Goal: Task Accomplishment & Management: Use online tool/utility

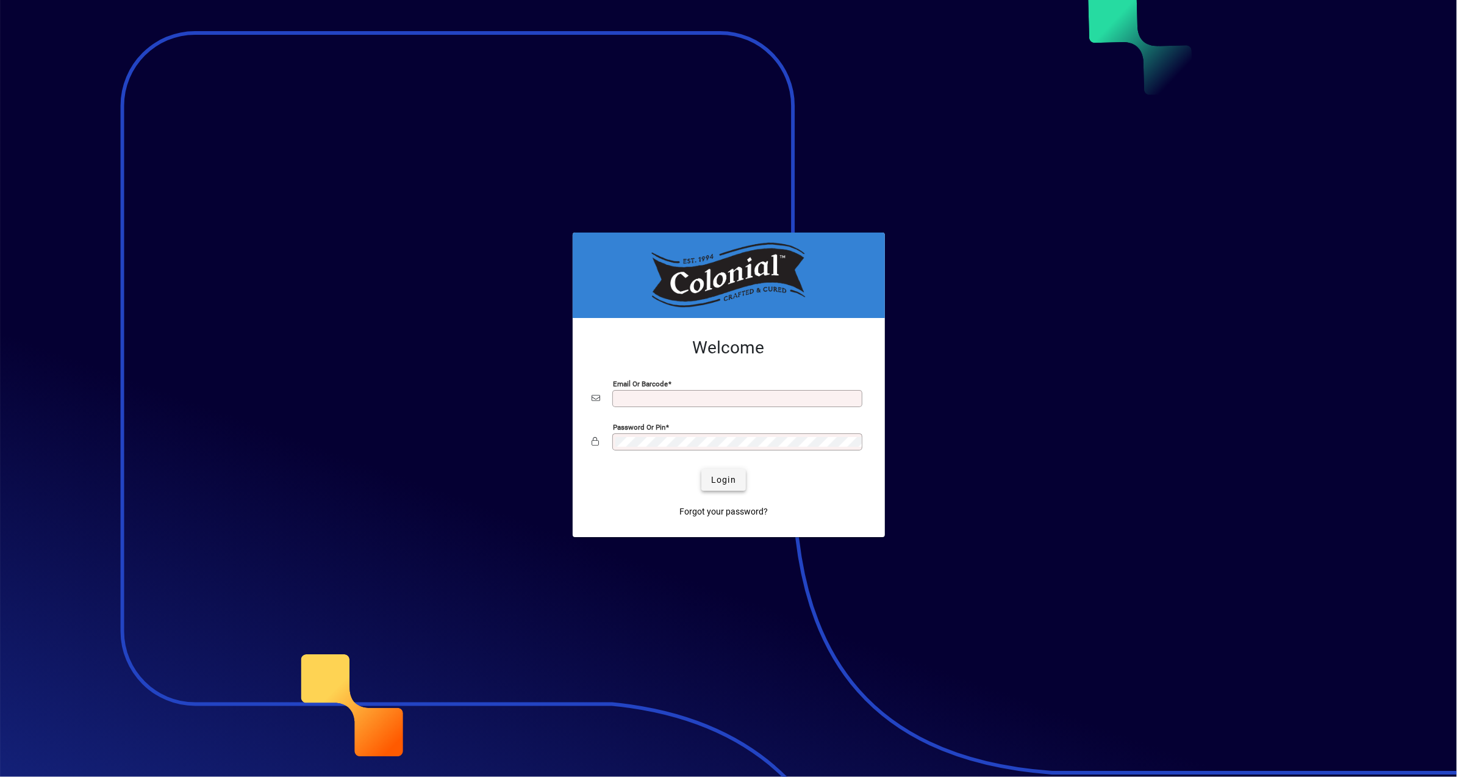
type input "**********"
click at [723, 477] on span "Login" at bounding box center [723, 479] width 25 height 13
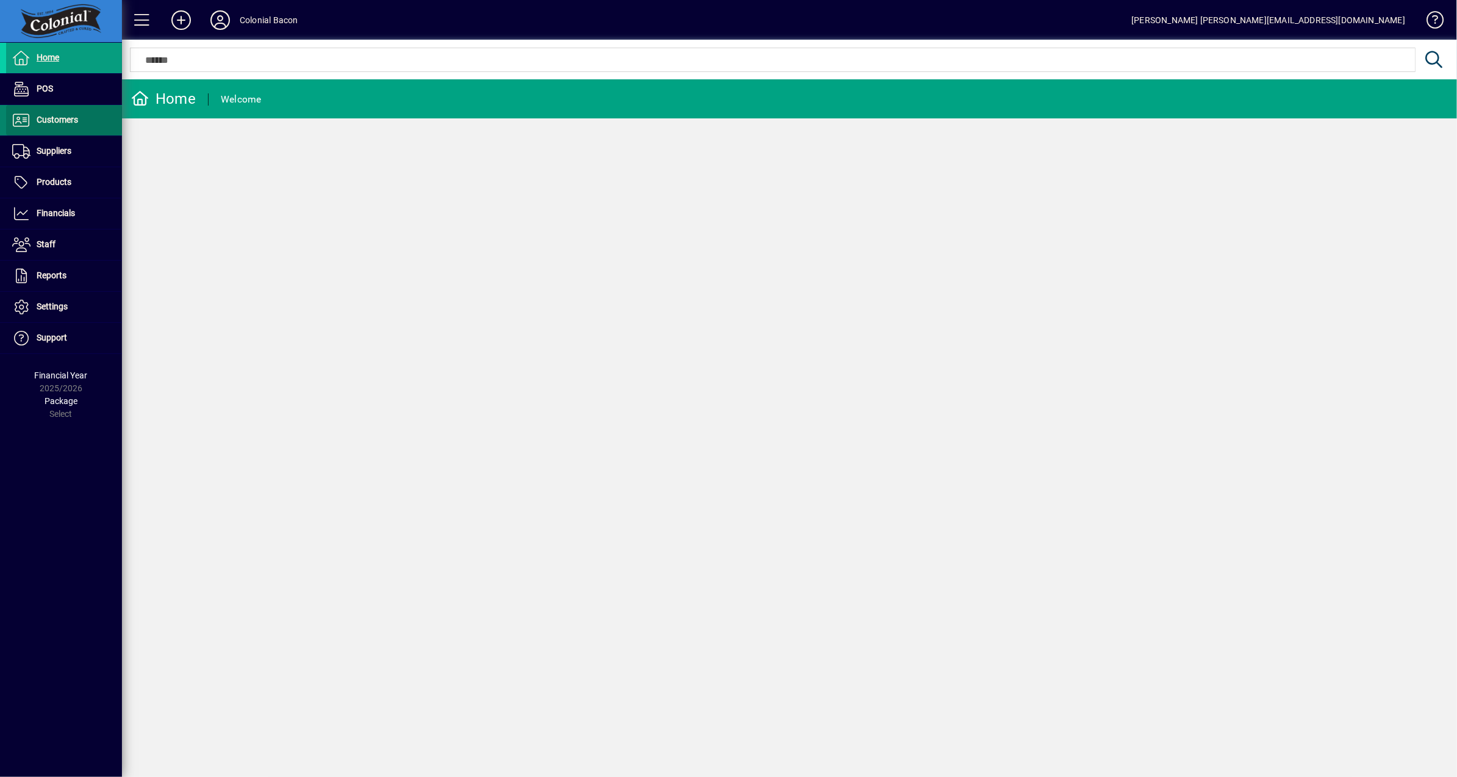
click at [40, 115] on span "Customers" at bounding box center [57, 120] width 41 height 10
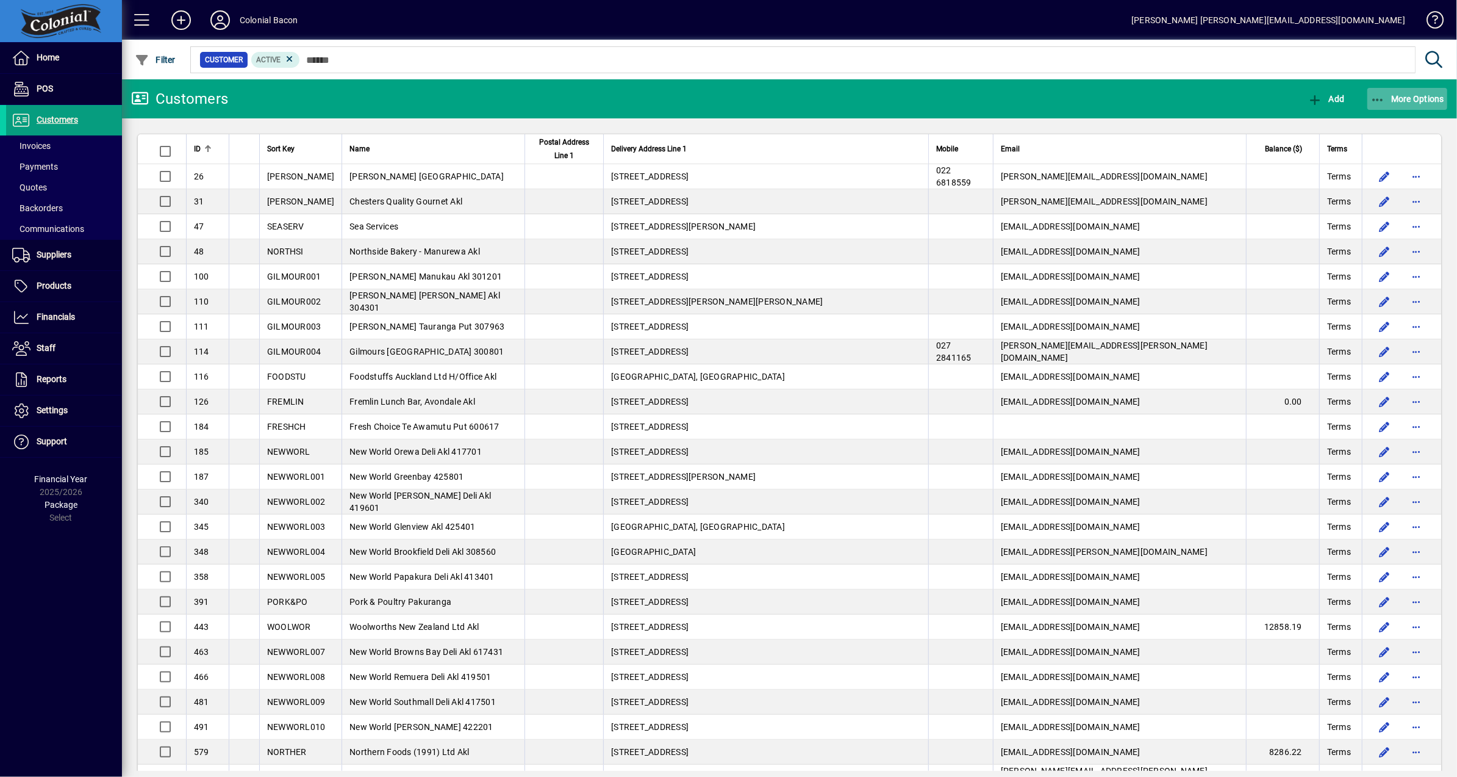
click at [1405, 94] on span "More Options" at bounding box center [1408, 99] width 74 height 10
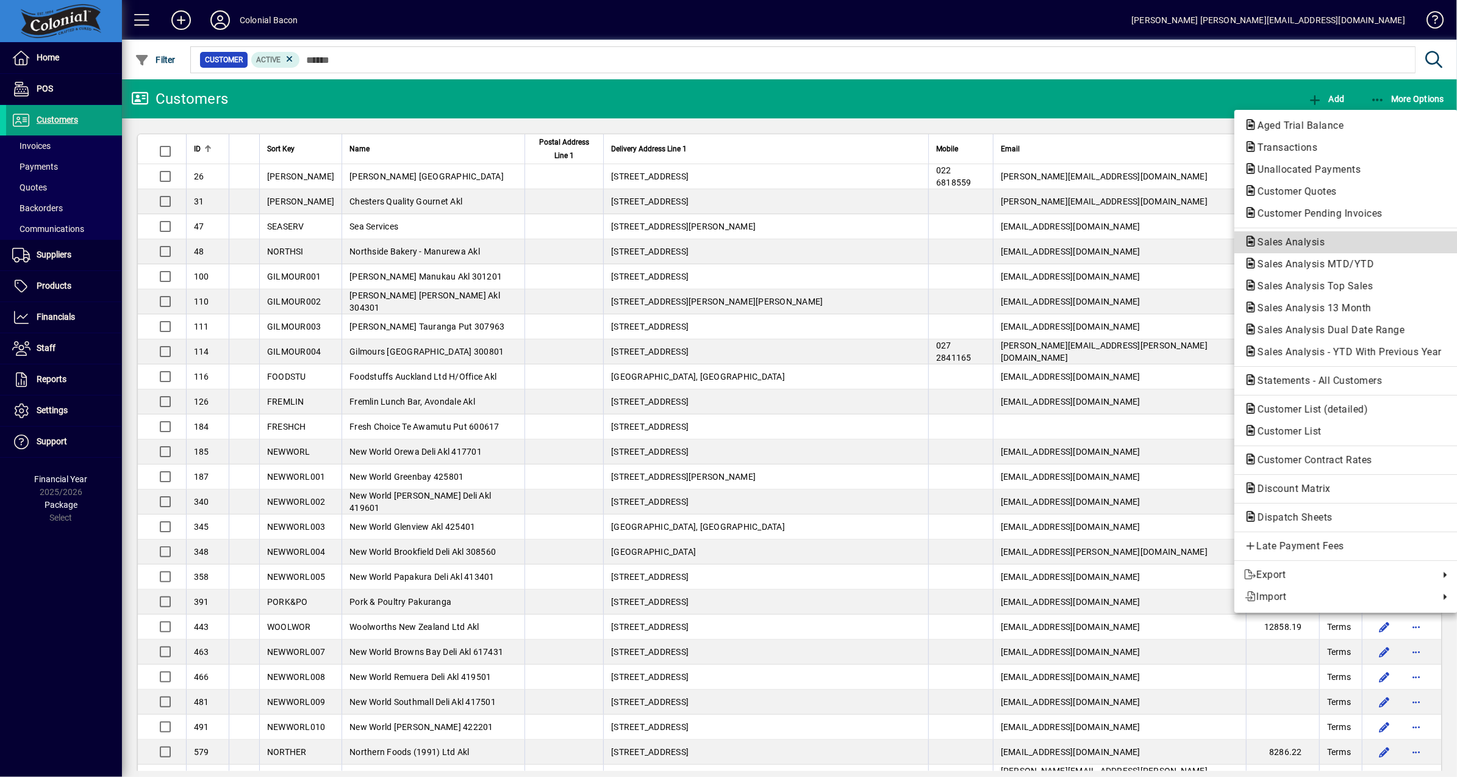
click at [1295, 242] on span "Sales Analysis" at bounding box center [1288, 242] width 87 height 12
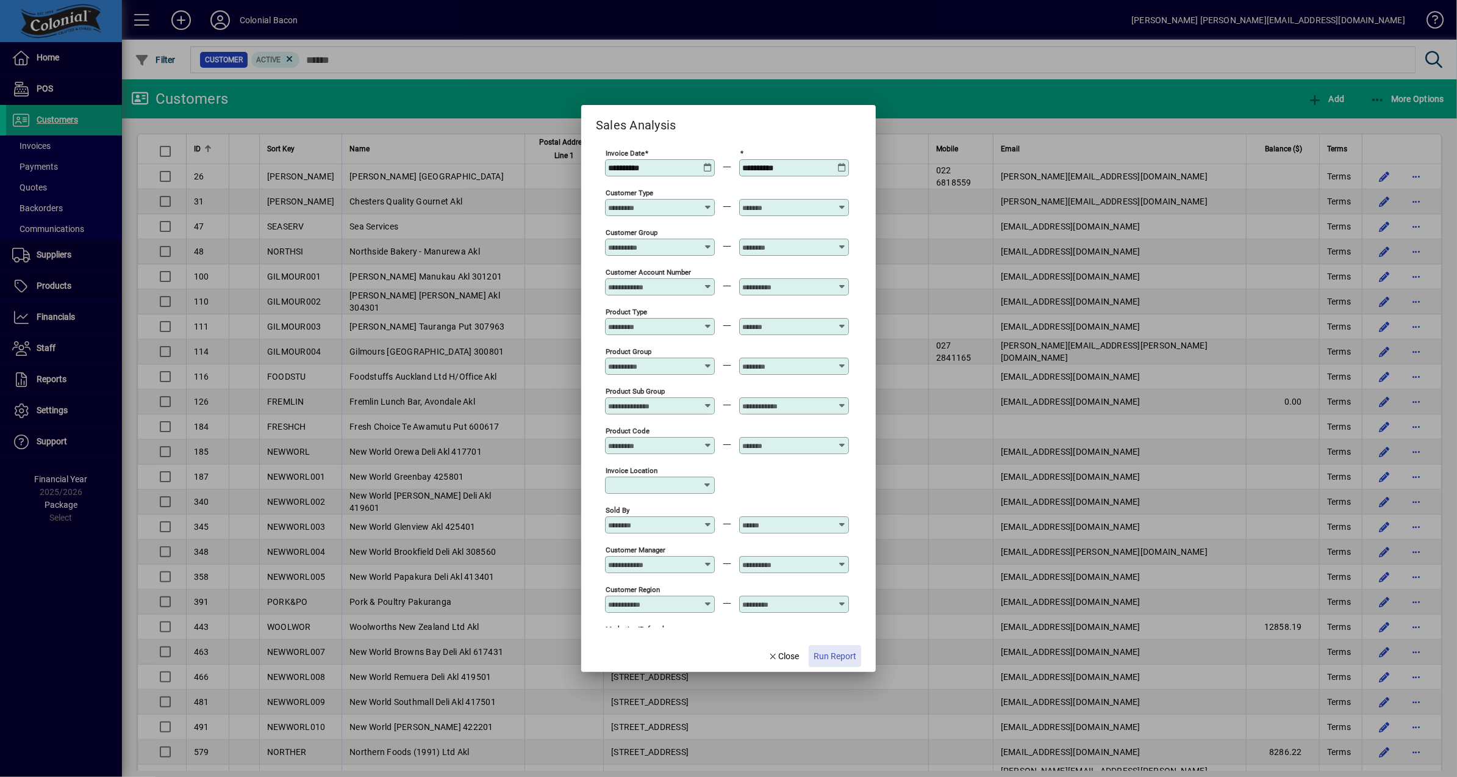
click at [842, 650] on span "Run Report" at bounding box center [835, 656] width 43 height 13
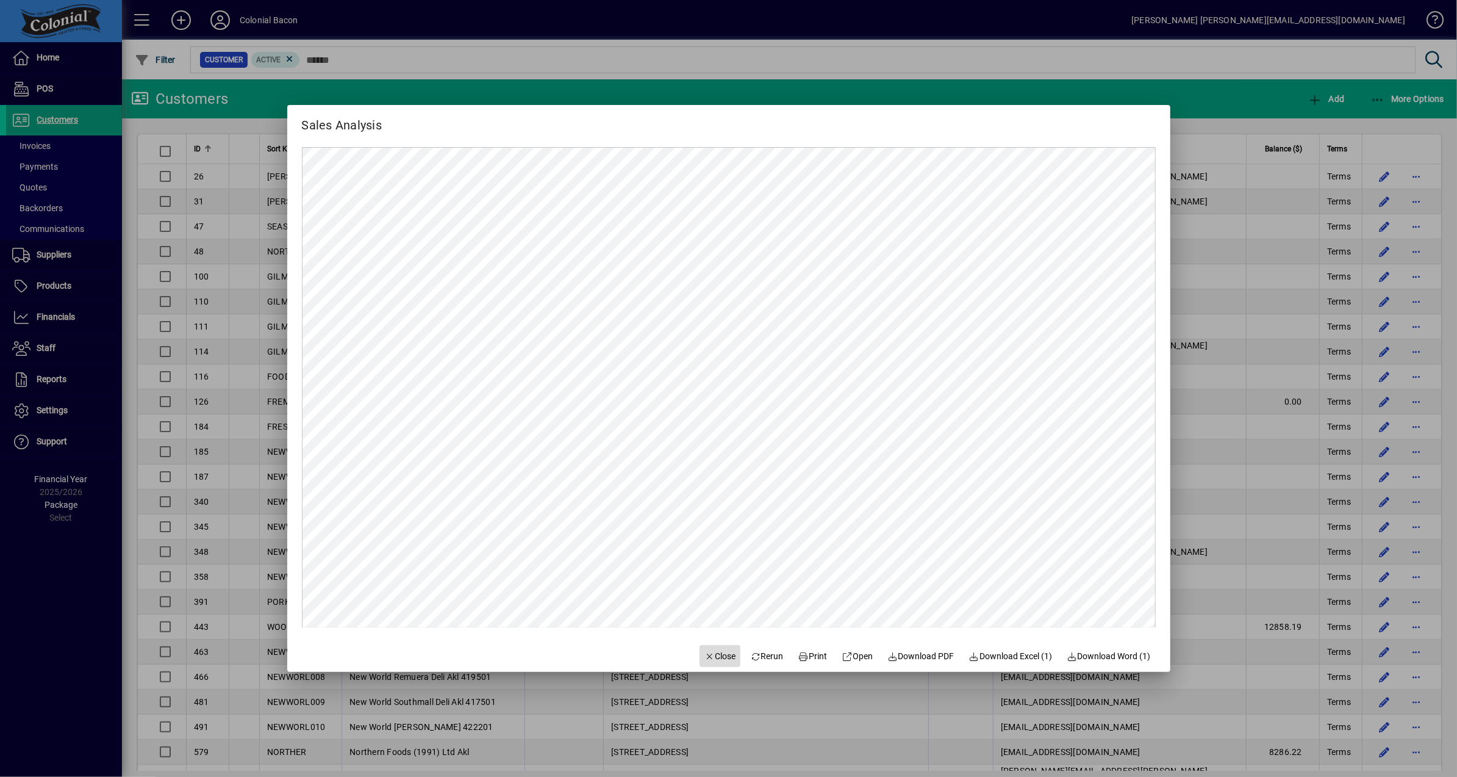
click at [708, 654] on span "Close" at bounding box center [721, 656] width 32 height 13
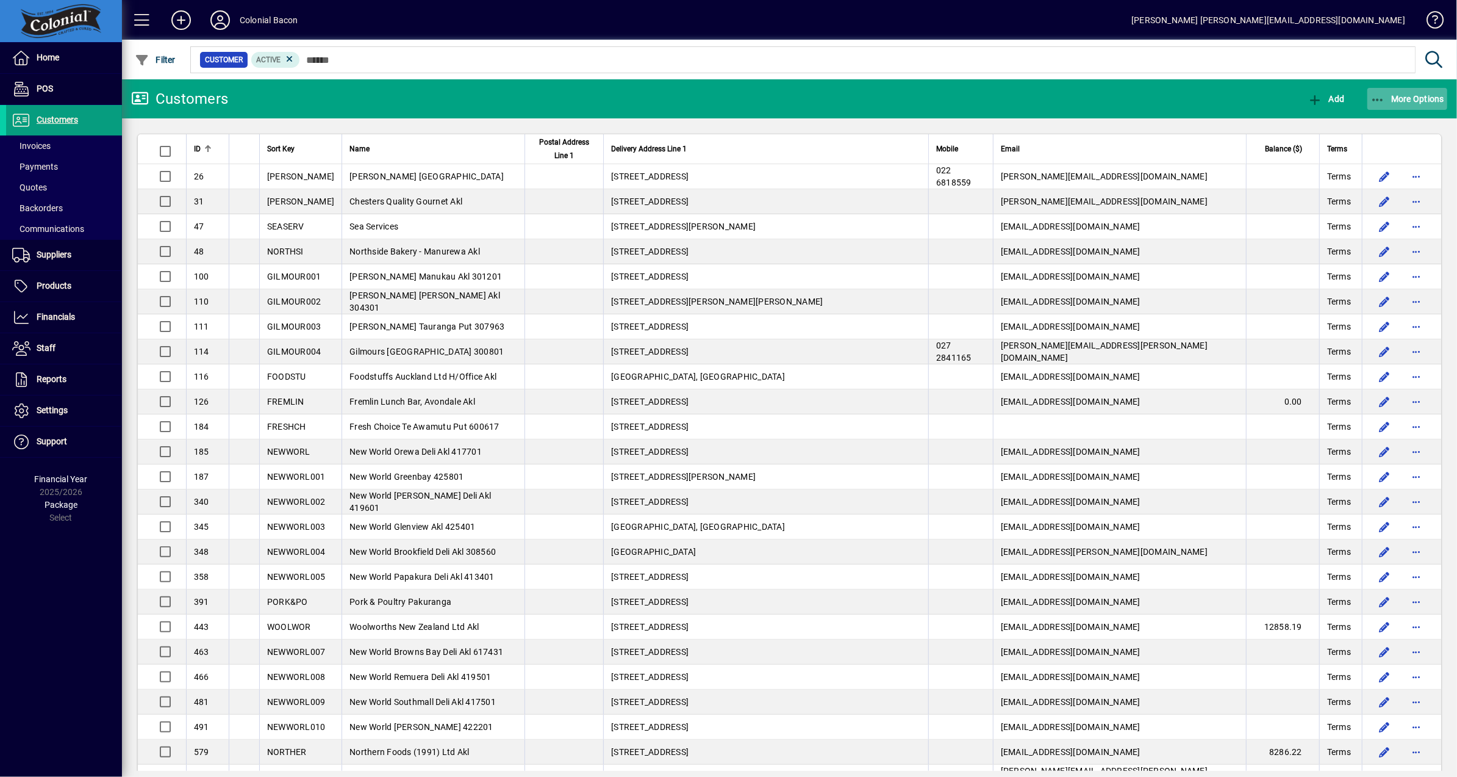
click at [1426, 99] on span "More Options" at bounding box center [1408, 99] width 74 height 10
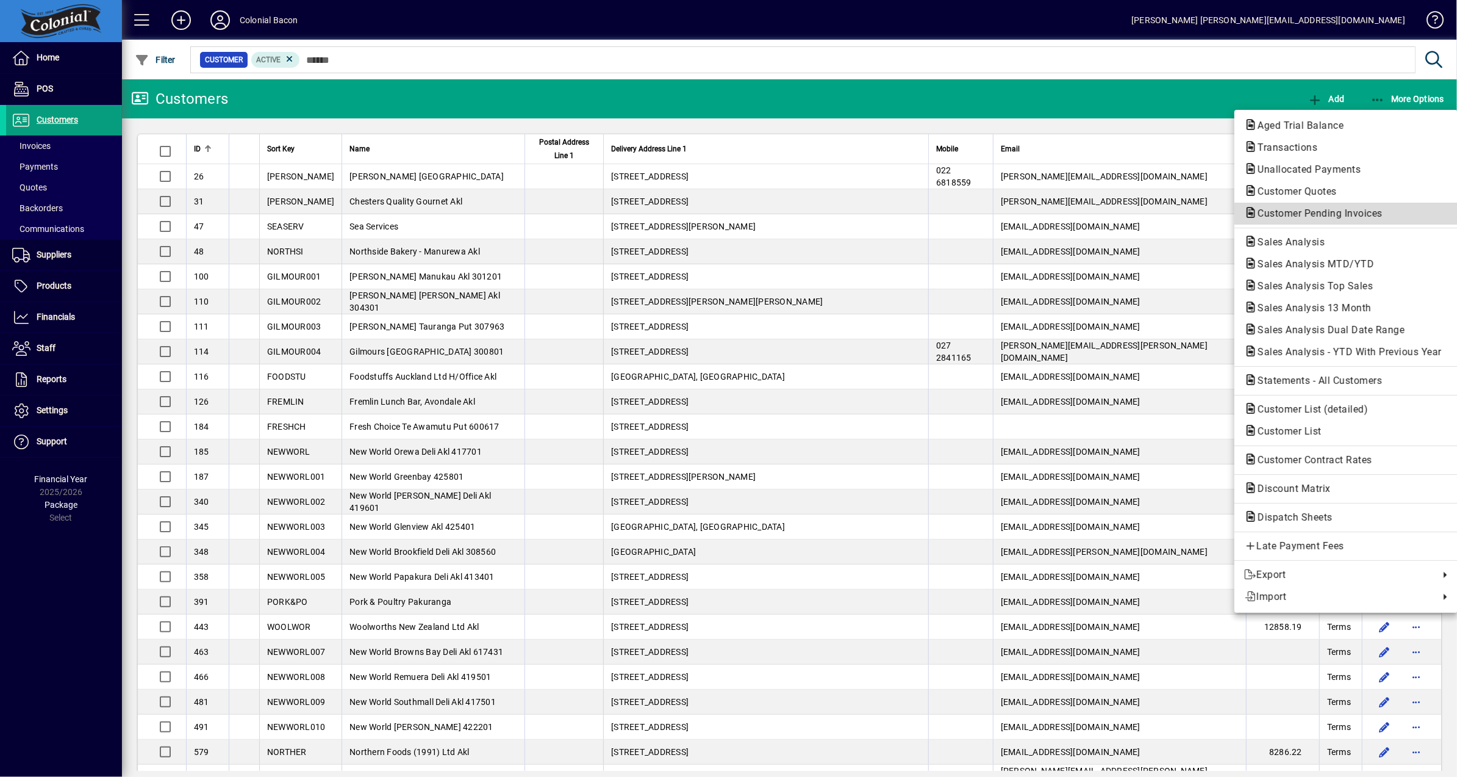
click at [1334, 217] on span "Customer Pending Invoices" at bounding box center [1317, 213] width 145 height 12
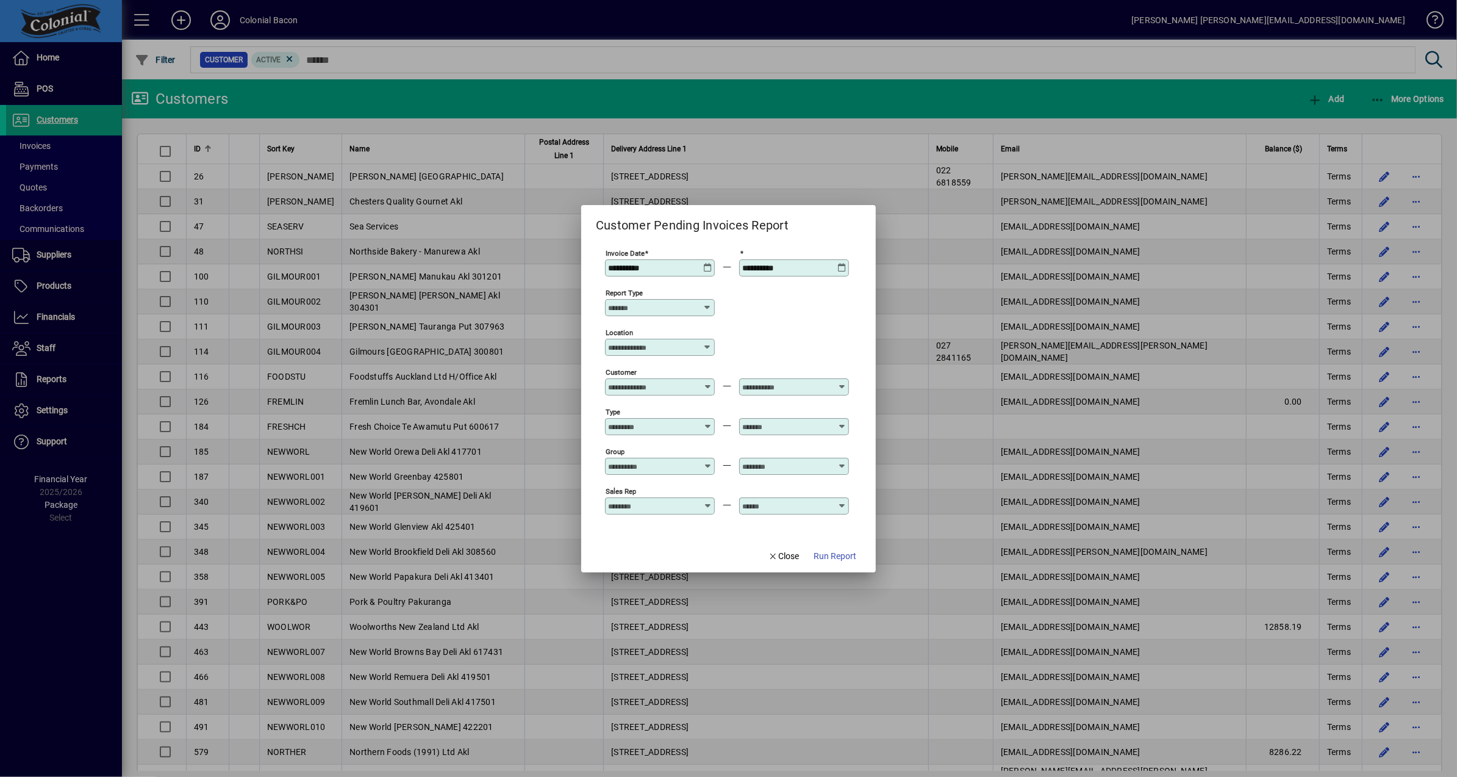
drag, startPoint x: 830, startPoint y: 555, endPoint x: 854, endPoint y: 539, distance: 28.8
click at [830, 555] on span "Run Report" at bounding box center [835, 556] width 43 height 13
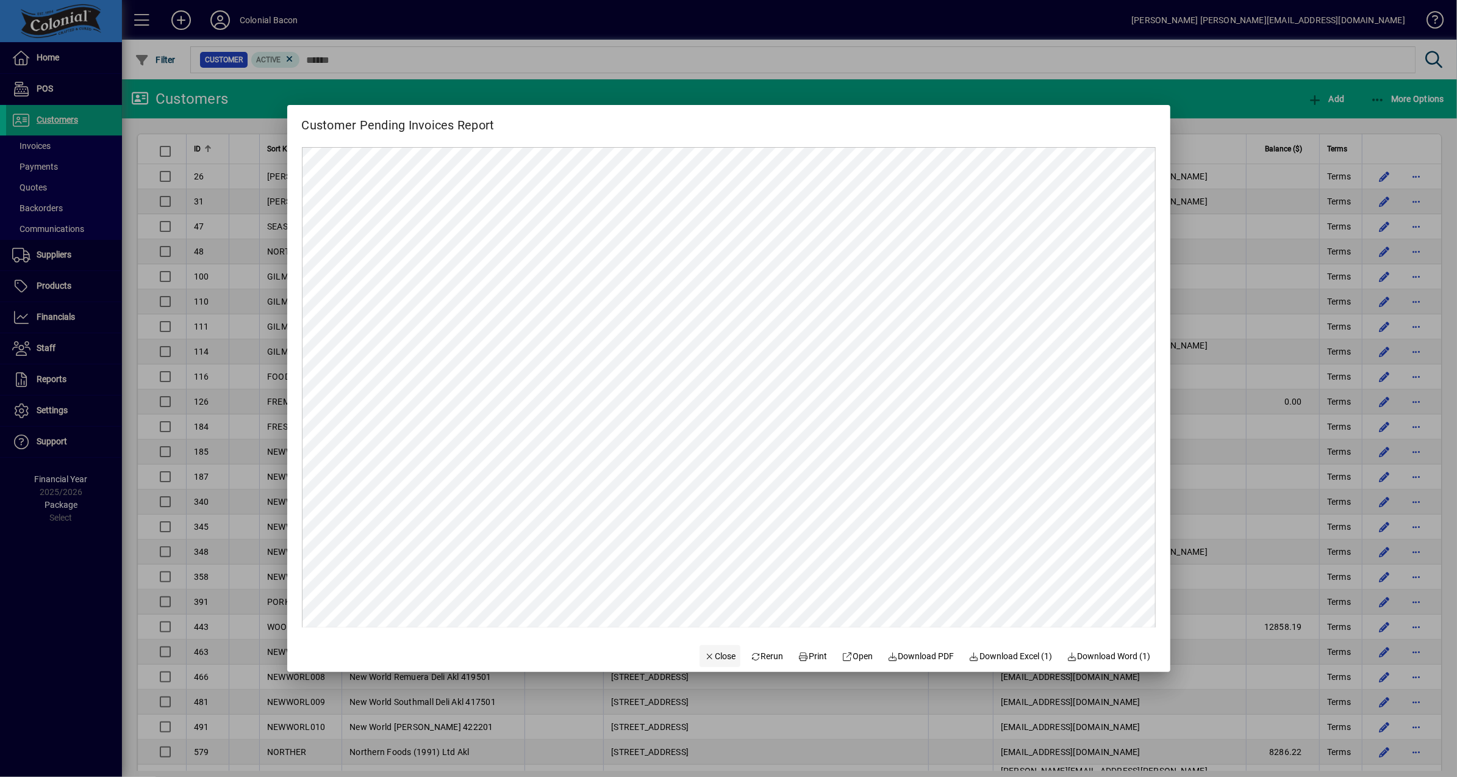
click at [710, 655] on span "Close" at bounding box center [721, 656] width 32 height 13
